Goal: Use online tool/utility: Utilize a website feature to perform a specific function

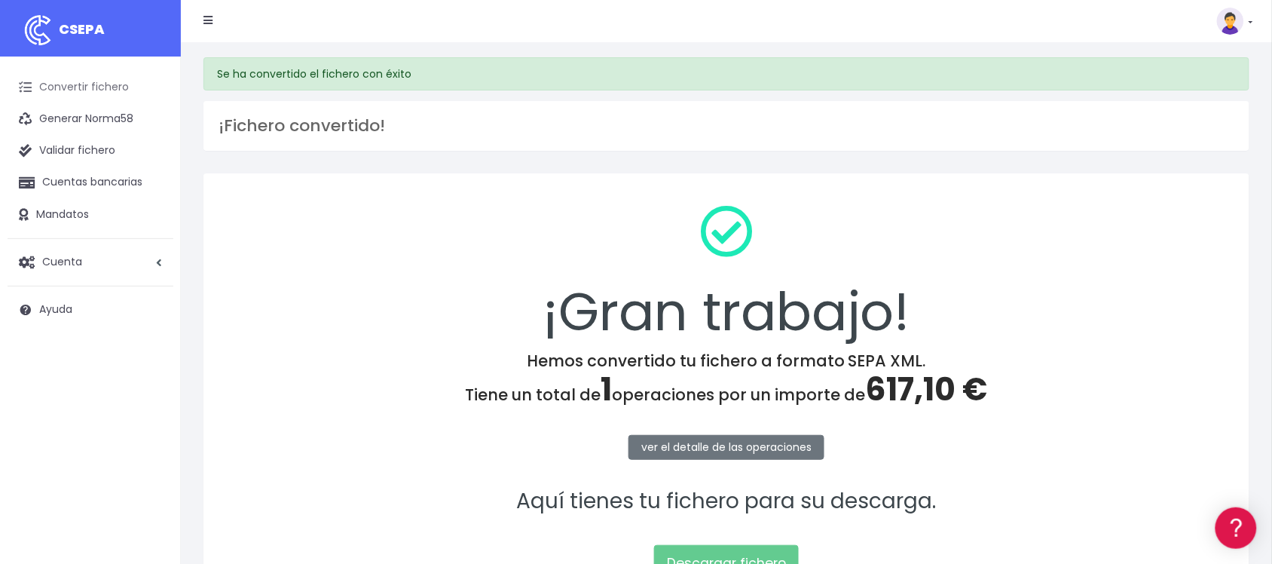
click at [129, 87] on link "Convertir fichero" at bounding box center [91, 88] width 166 height 32
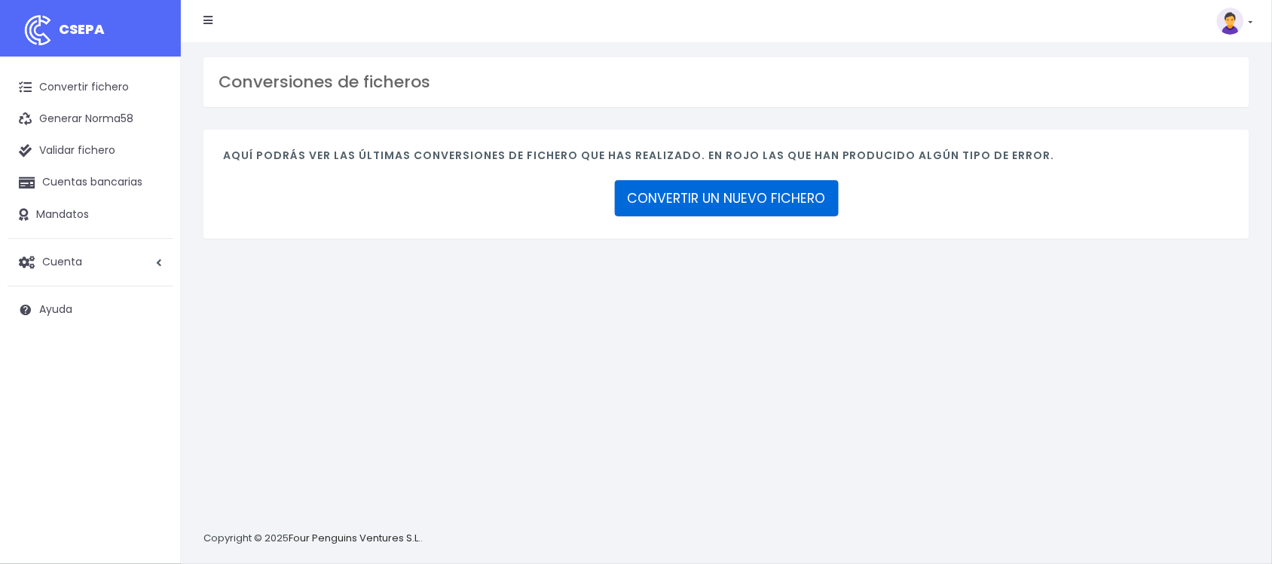
click at [682, 194] on link "CONVERTIR UN NUEVO FICHERO" at bounding box center [727, 198] width 224 height 36
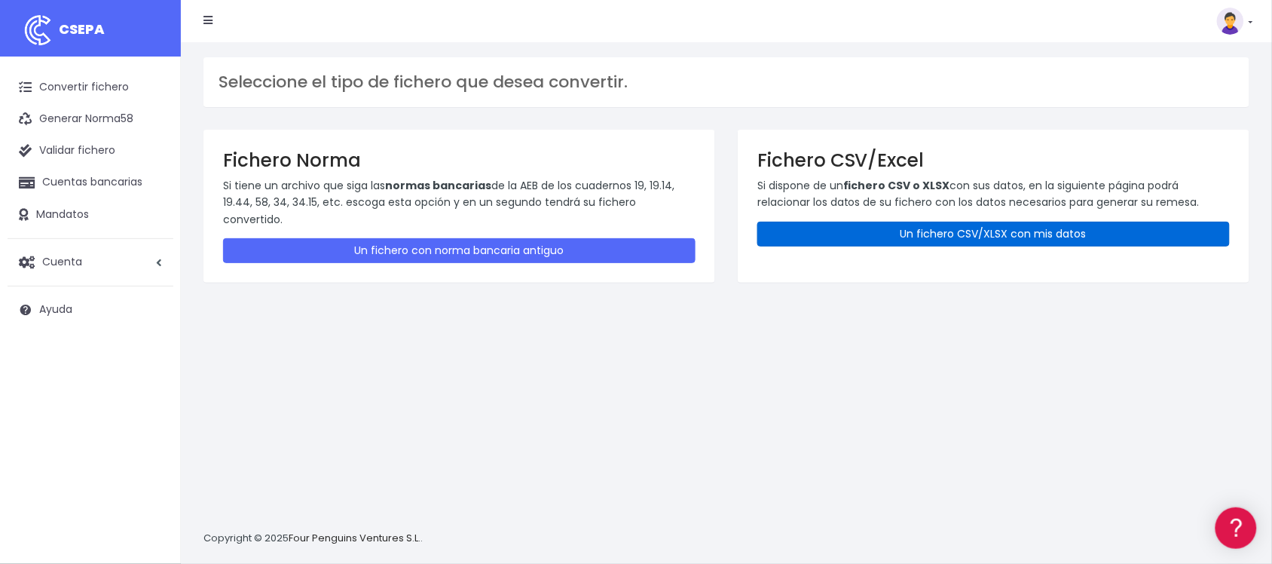
click at [948, 234] on link "Un fichero CSV/XLSX con mis datos" at bounding box center [994, 234] width 473 height 25
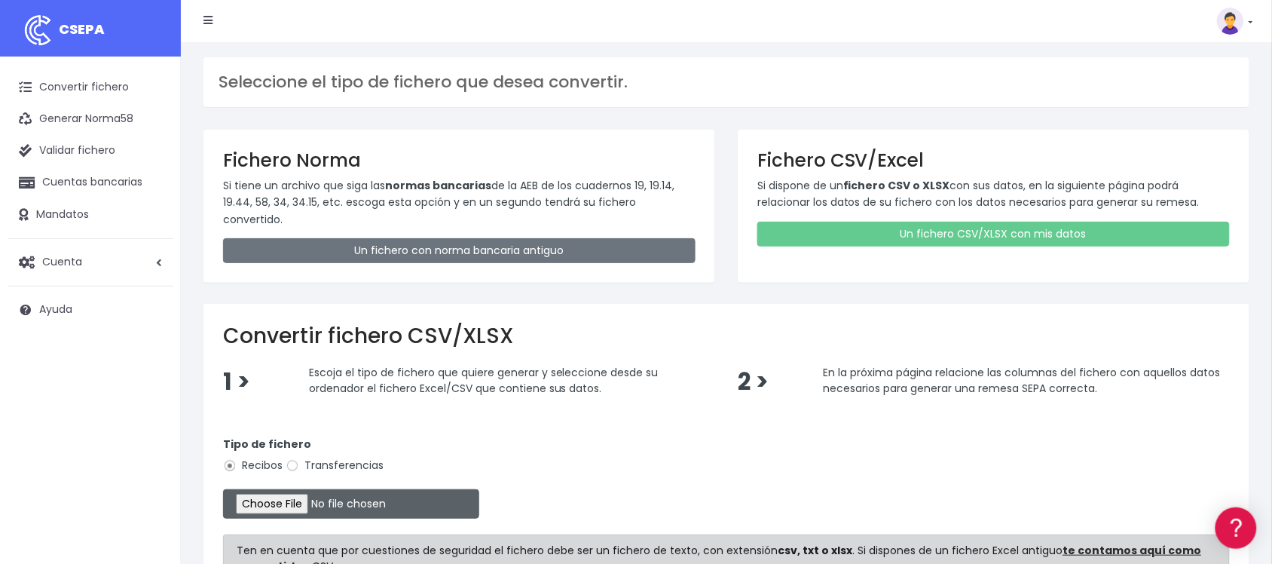
click at [269, 489] on input "file" at bounding box center [351, 503] width 256 height 29
click at [295, 489] on input "file" at bounding box center [351, 503] width 256 height 29
click at [326, 458] on label "Transferencias" at bounding box center [335, 466] width 98 height 16
click at [299, 459] on input "Transferencias" at bounding box center [293, 466] width 14 height 14
radio input "true"
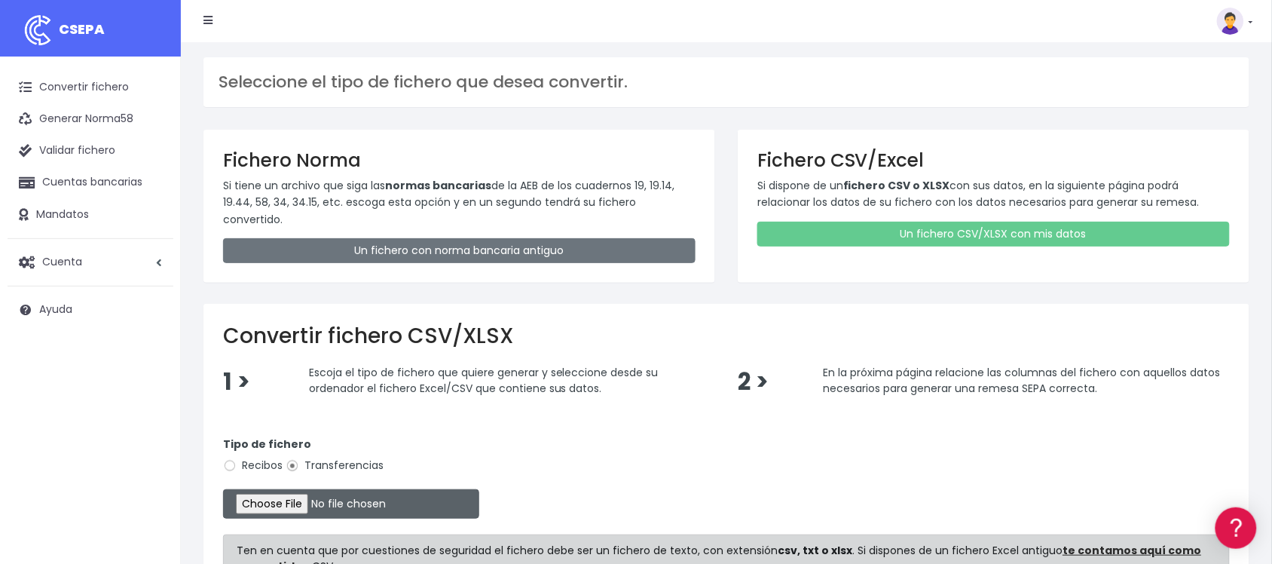
click at [308, 489] on input "file" at bounding box center [351, 503] width 256 height 29
type input "C:\fakepath\2509156 BBVA SESS FICHERO.xlsx"
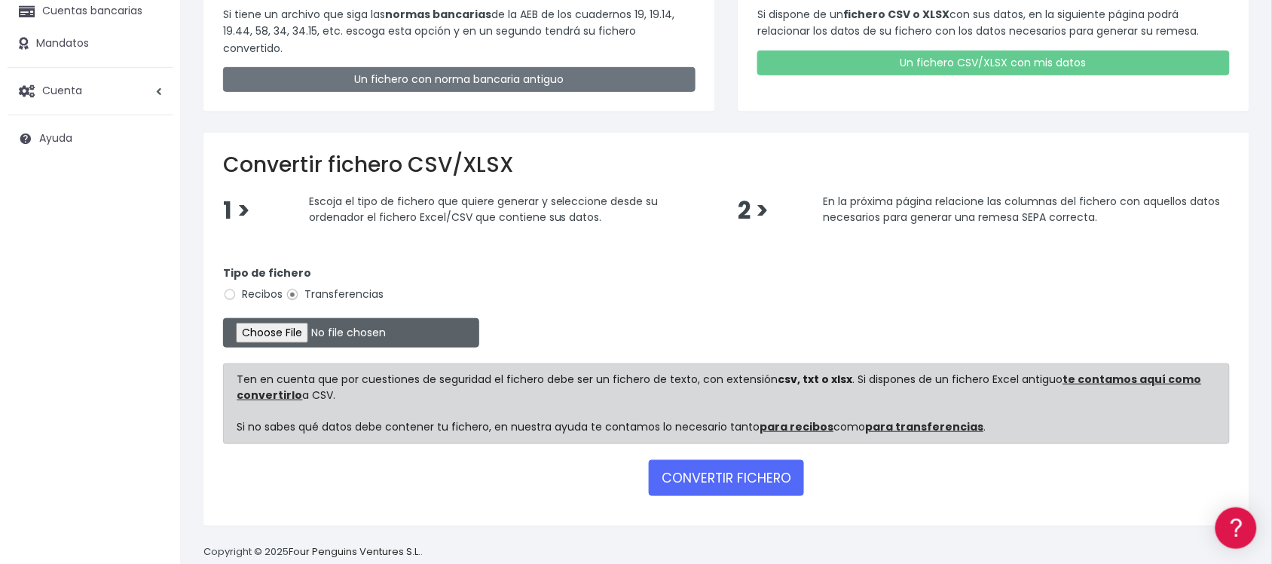
scroll to position [182, 0]
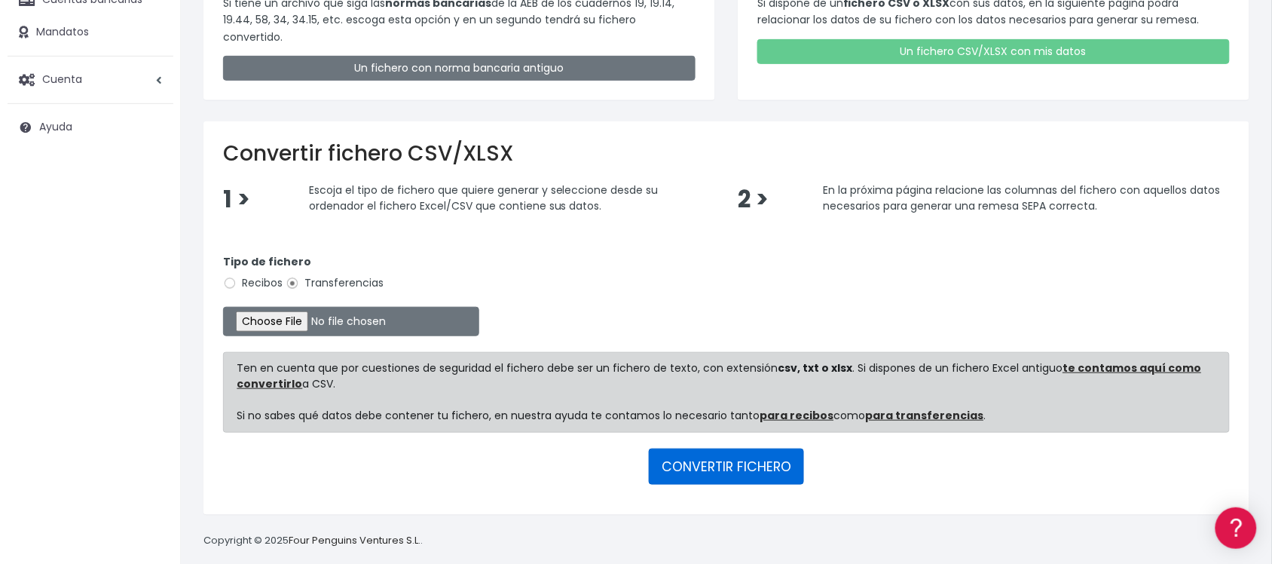
click at [732, 449] on button "CONVERTIR FICHERO" at bounding box center [726, 467] width 155 height 36
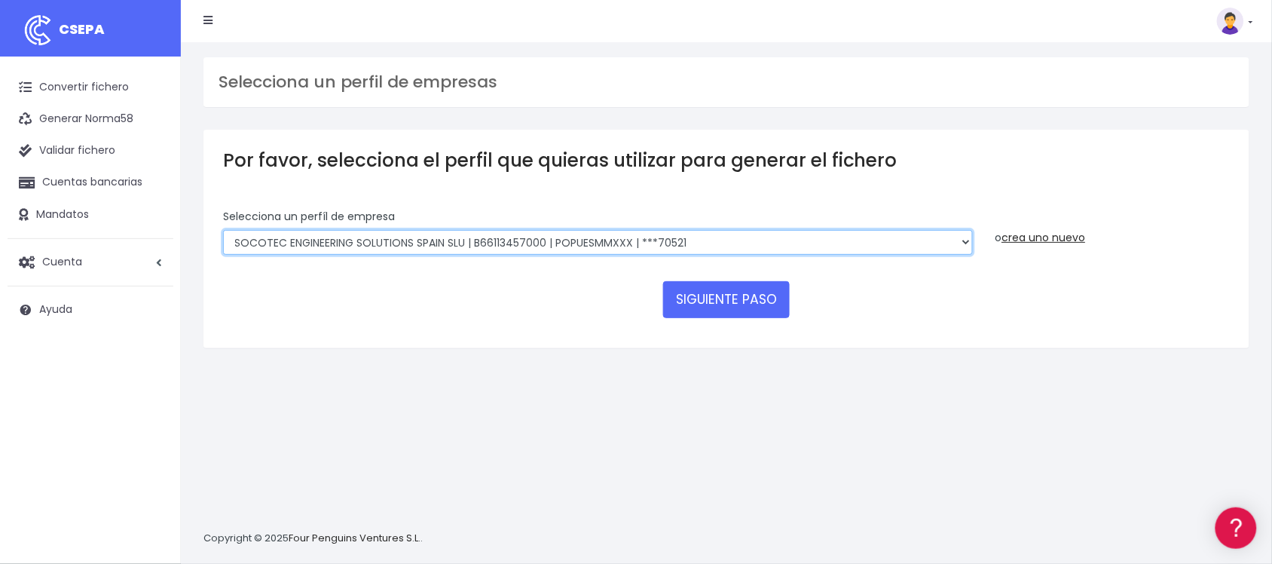
click at [760, 245] on select "SOCOTEC ENGINEERING SOLUTIONS SPAIN SLU | B66113457000 | CAIXESBBXXX | ***45833…" at bounding box center [598, 243] width 750 height 26
select select "2712"
click at [223, 230] on select "SOCOTEC ENGINEERING SOLUTIONS SPAIN SLU | B66113457000 | CAIXESBBXXX | ***45833…" at bounding box center [598, 243] width 750 height 26
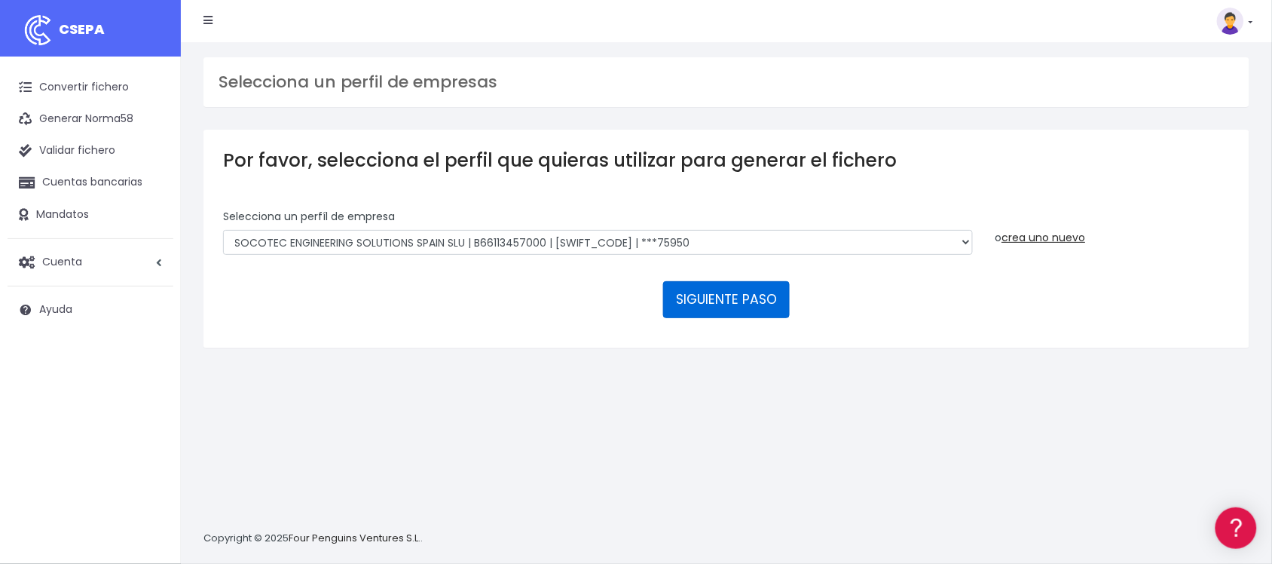
click at [733, 299] on button "SIGUIENTE PASO" at bounding box center [726, 299] width 127 height 36
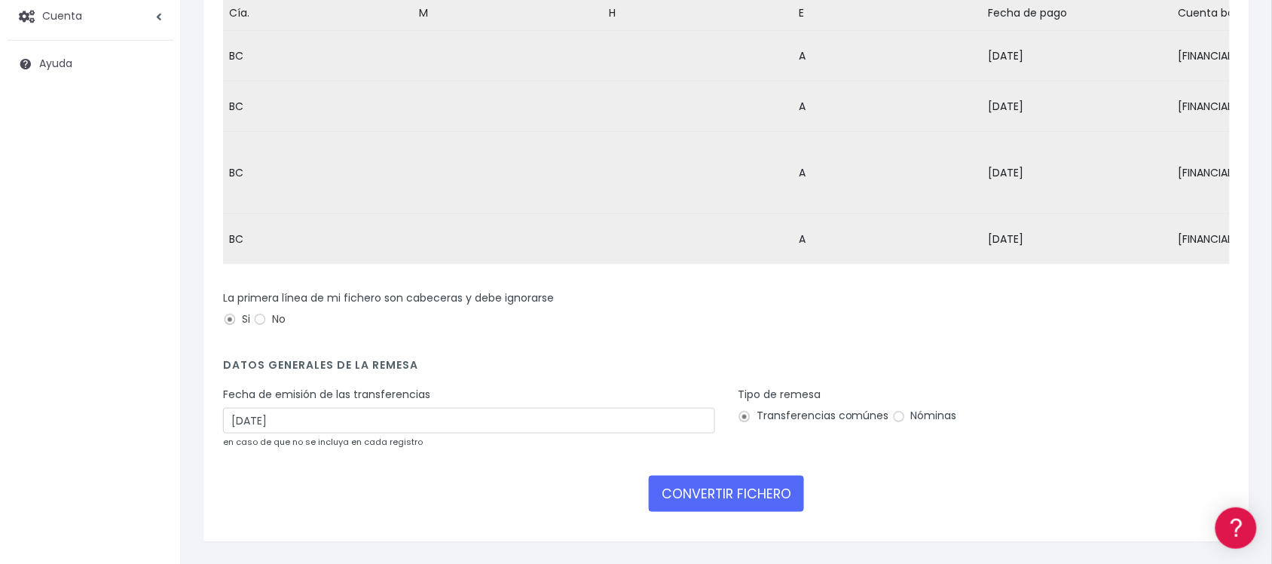
scroll to position [288, 0]
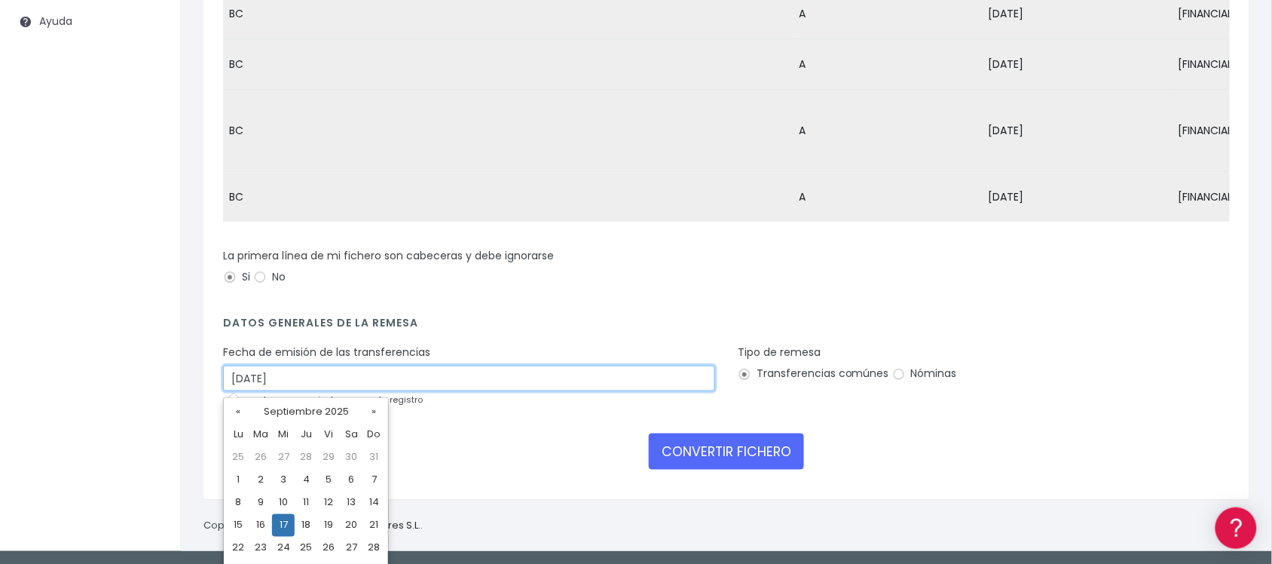
click at [382, 378] on input "17/09/2025" at bounding box center [469, 379] width 492 height 26
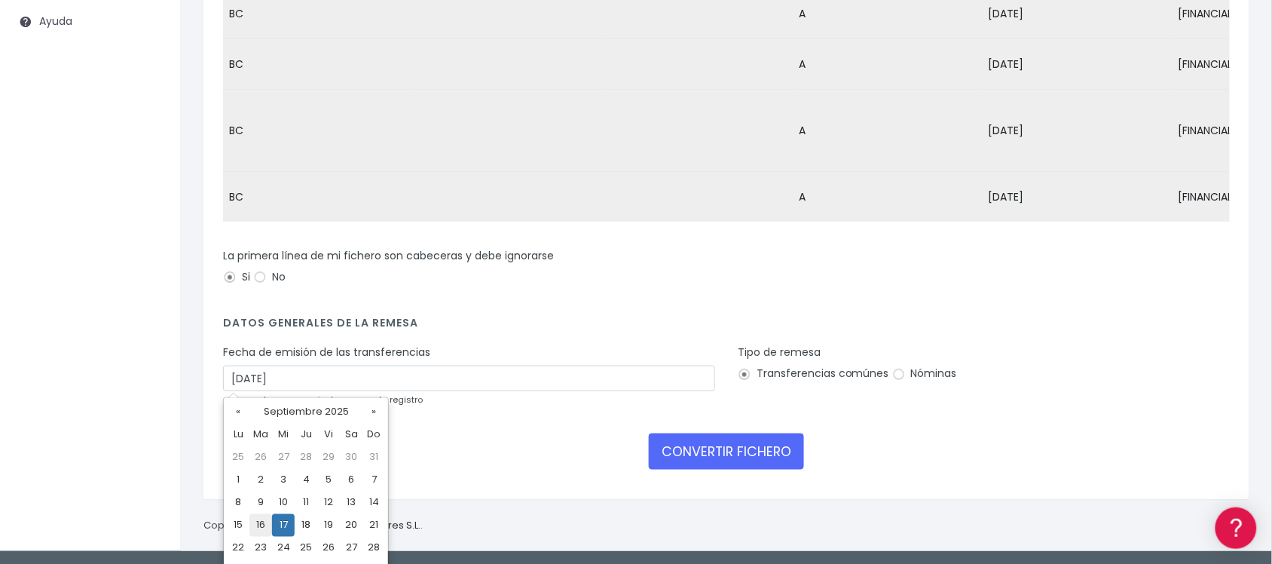
click at [262, 525] on td "16" at bounding box center [261, 525] width 23 height 23
type input "16/09/2025"
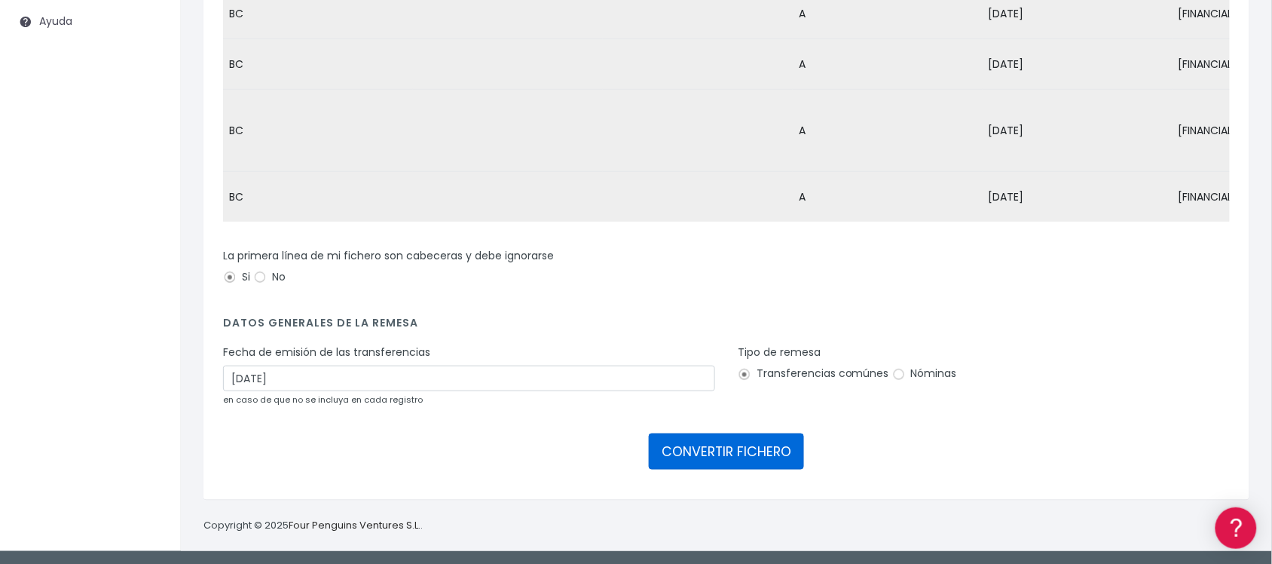
click at [739, 453] on button "CONVERTIR FICHERO" at bounding box center [726, 451] width 155 height 36
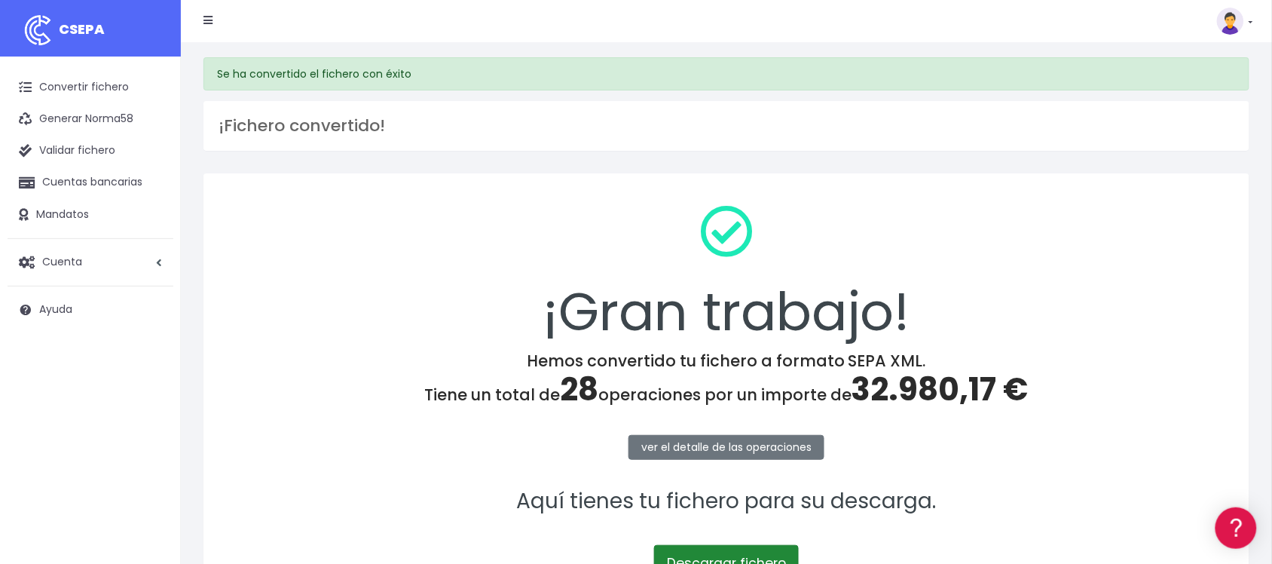
click at [770, 555] on link "Descargar fichero" at bounding box center [726, 563] width 145 height 36
